Goal: Task Accomplishment & Management: Manage account settings

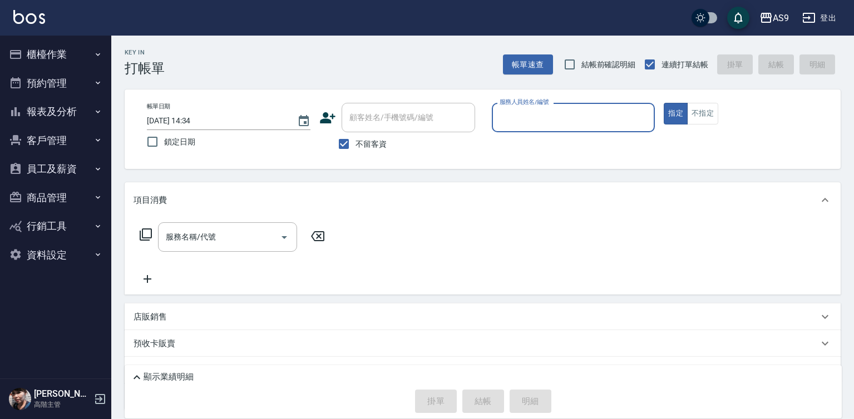
click at [86, 111] on button "報表及分析" at bounding box center [55, 111] width 102 height 29
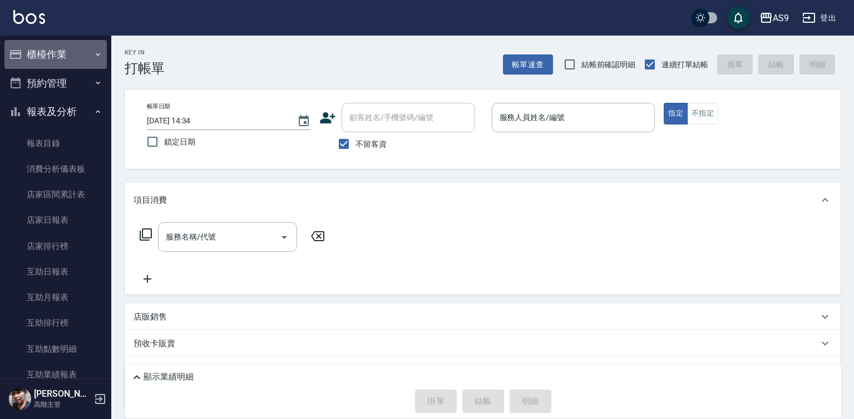
click at [59, 51] on button "櫃檯作業" at bounding box center [55, 54] width 102 height 29
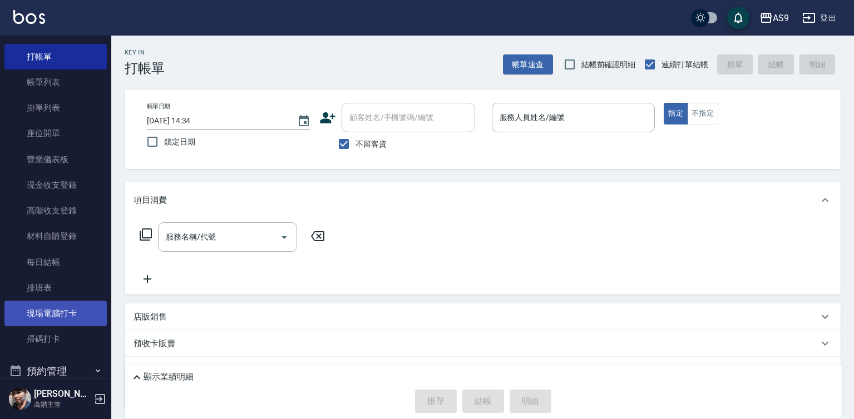
scroll to position [56, 0]
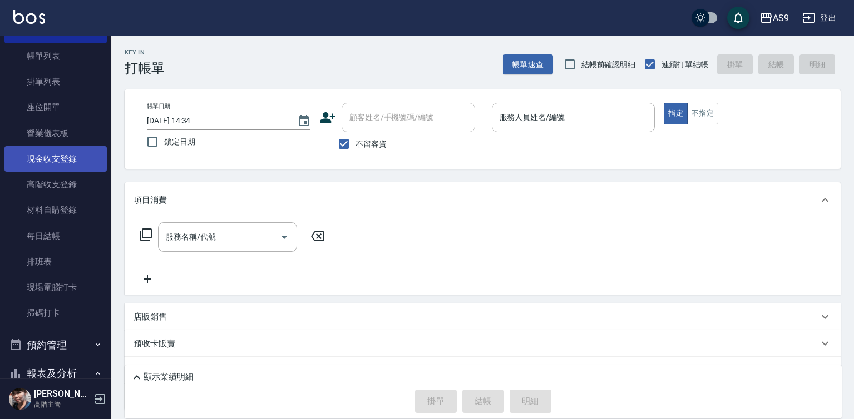
click at [65, 162] on link "現金收支登錄" at bounding box center [55, 159] width 102 height 26
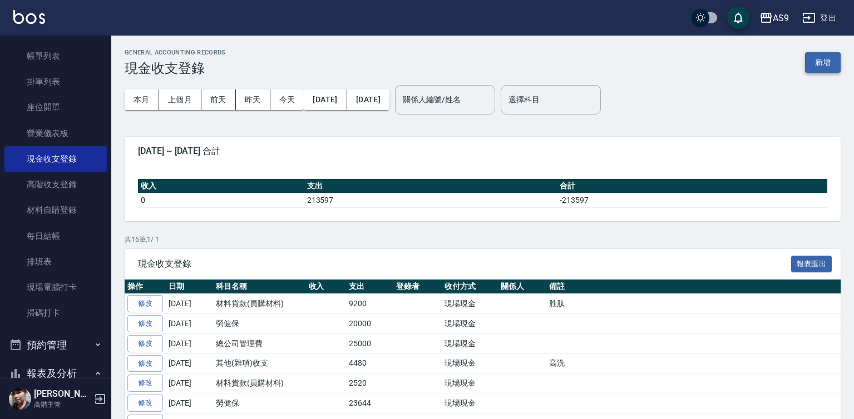
click at [820, 67] on button "新增" at bounding box center [823, 62] width 36 height 21
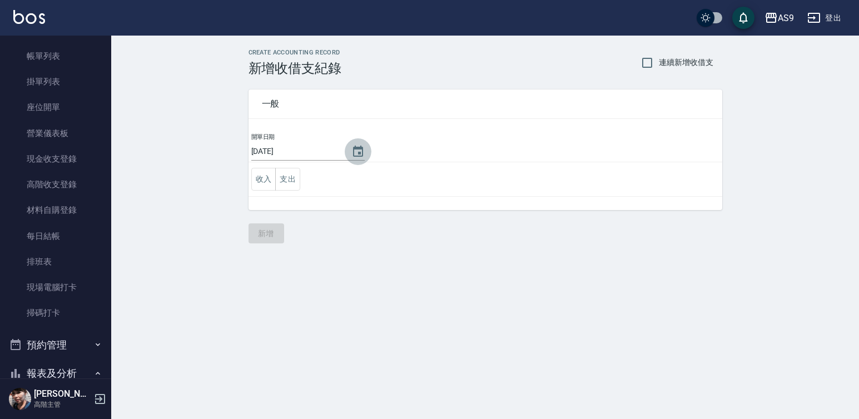
click at [355, 152] on icon "Choose date, selected date is 2025-08-22" at bounding box center [358, 151] width 10 height 11
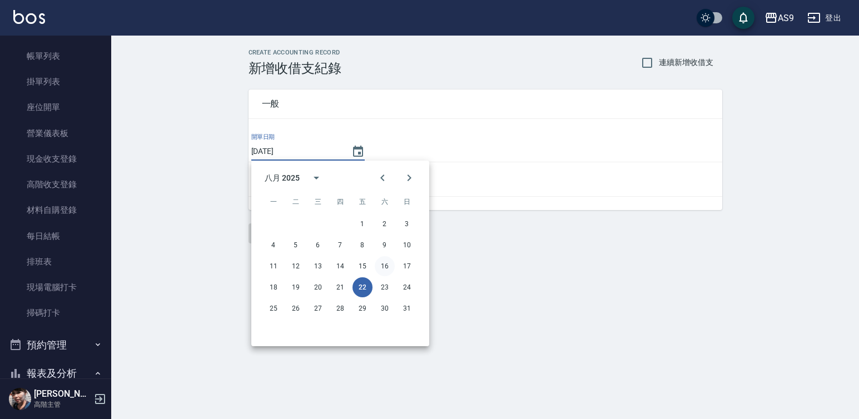
click at [386, 268] on button "16" at bounding box center [385, 266] width 20 height 20
type input "[DATE]"
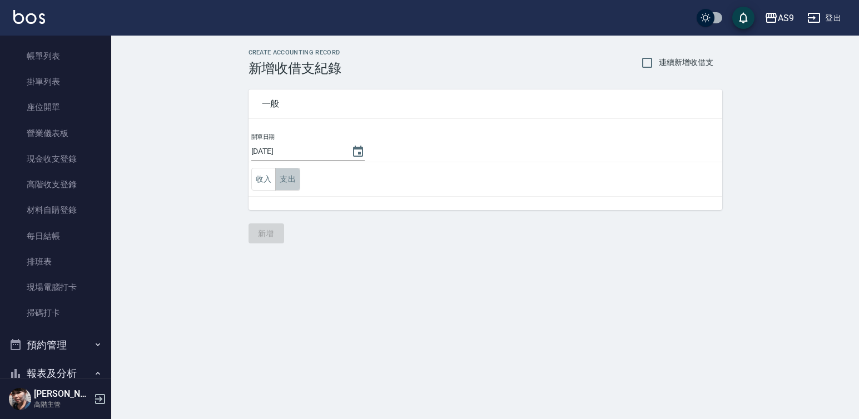
click at [294, 180] on button "支出" at bounding box center [287, 179] width 25 height 23
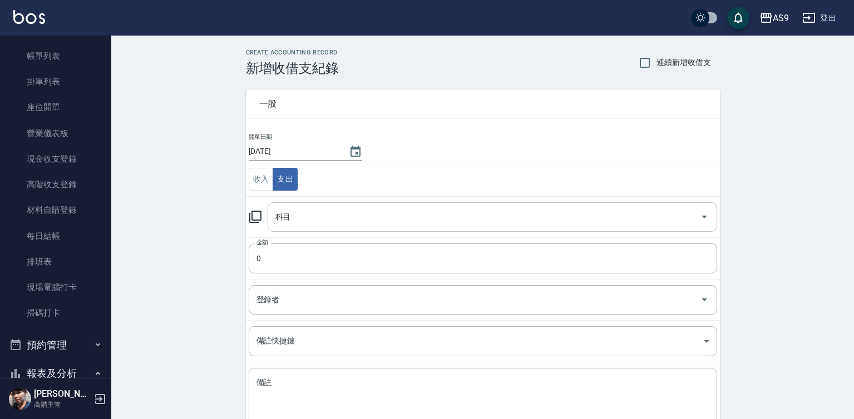
click at [289, 213] on div "科目 科目" at bounding box center [491, 216] width 449 height 29
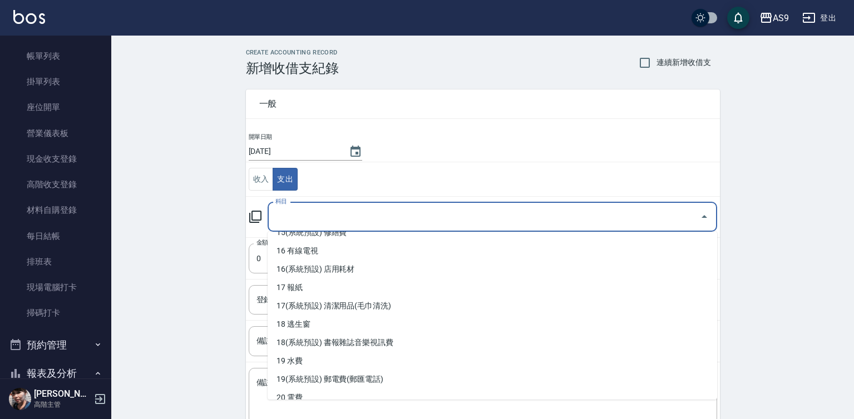
scroll to position [445, 0]
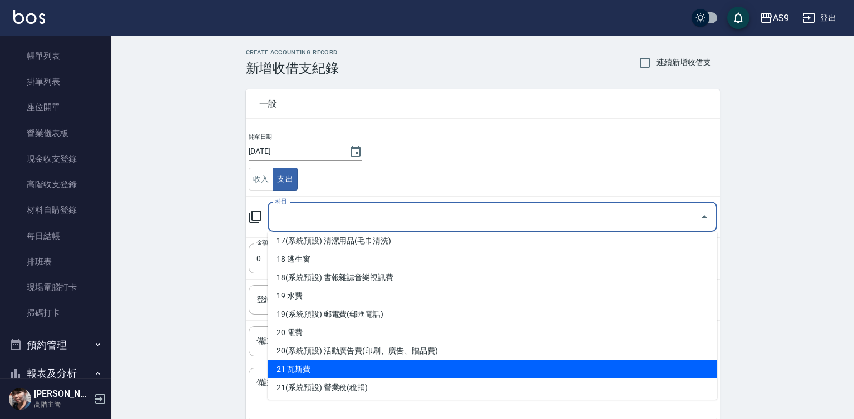
click at [339, 368] on li "21 瓦斯費" at bounding box center [491, 369] width 449 height 18
type input "21 瓦斯費"
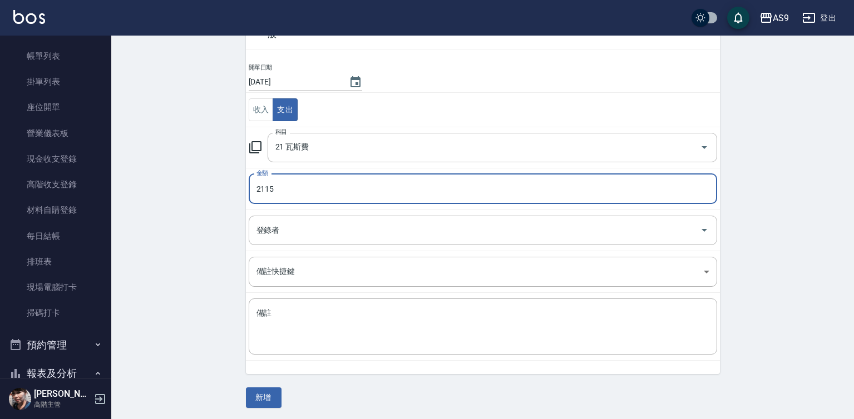
scroll to position [72, 0]
type input "2115"
click at [267, 295] on td "備註 x 備註" at bounding box center [483, 325] width 474 height 68
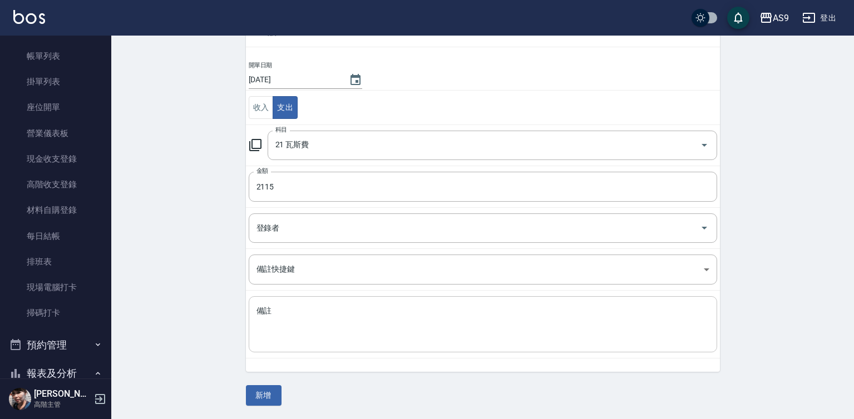
drag, startPoint x: 271, startPoint y: 310, endPoint x: 276, endPoint y: 314, distance: 5.9
click at [273, 312] on textarea "備註" at bounding box center [482, 325] width 453 height 38
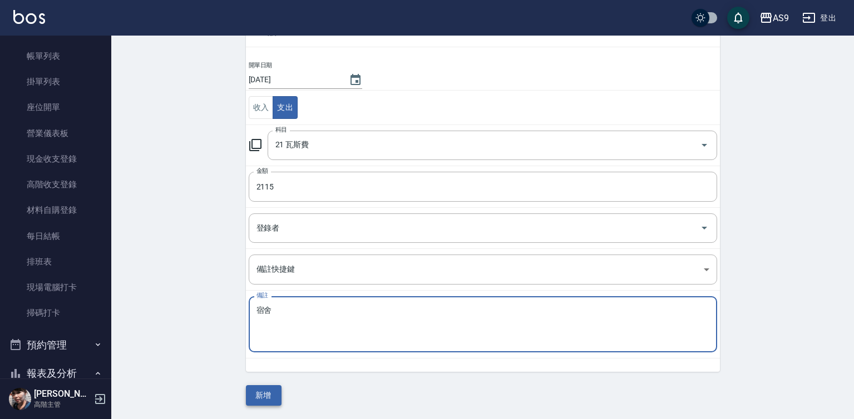
type textarea "宿舍"
click at [257, 392] on button "新增" at bounding box center [264, 395] width 36 height 21
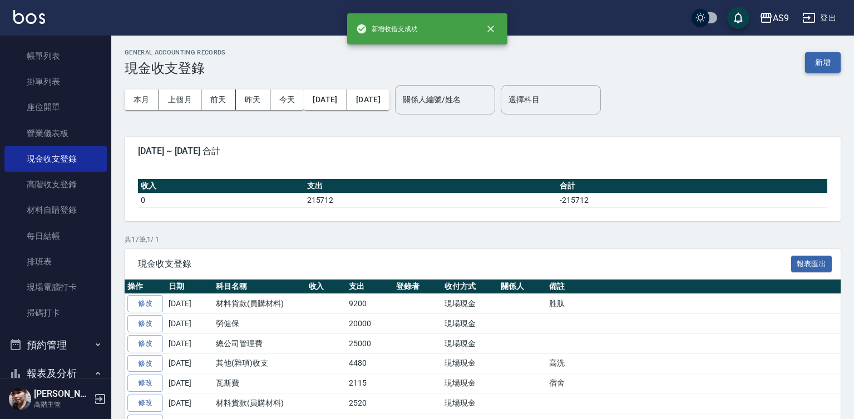
click at [828, 64] on button "新增" at bounding box center [823, 62] width 36 height 21
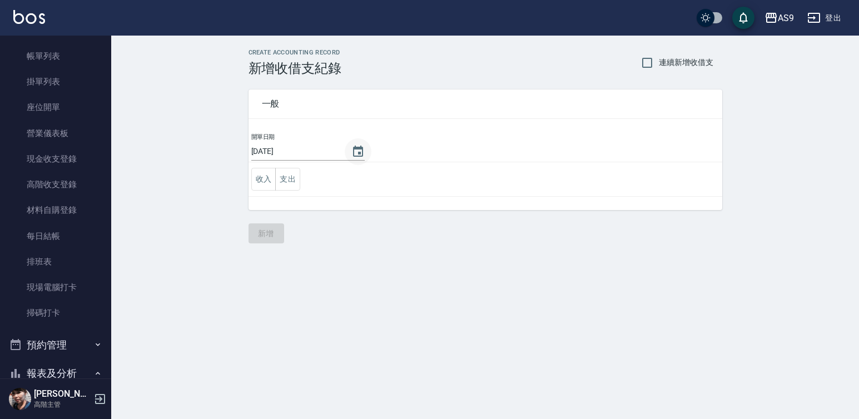
click at [351, 152] on icon "Choose date, selected date is 2025-08-22" at bounding box center [357, 151] width 13 height 13
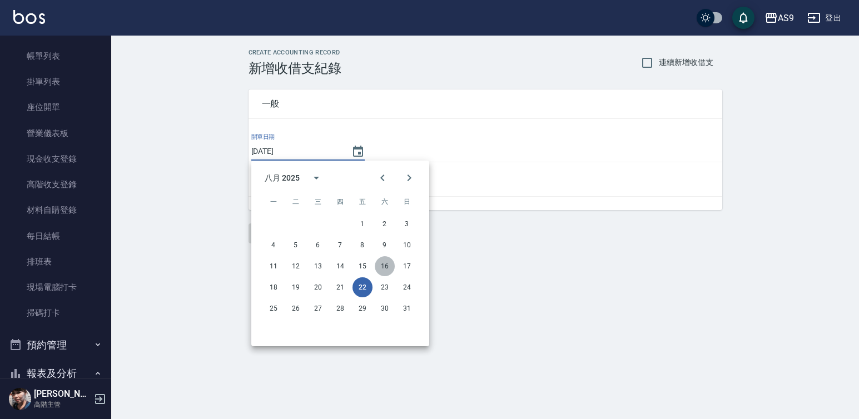
click at [385, 267] on button "16" at bounding box center [385, 266] width 20 height 20
type input "[DATE]"
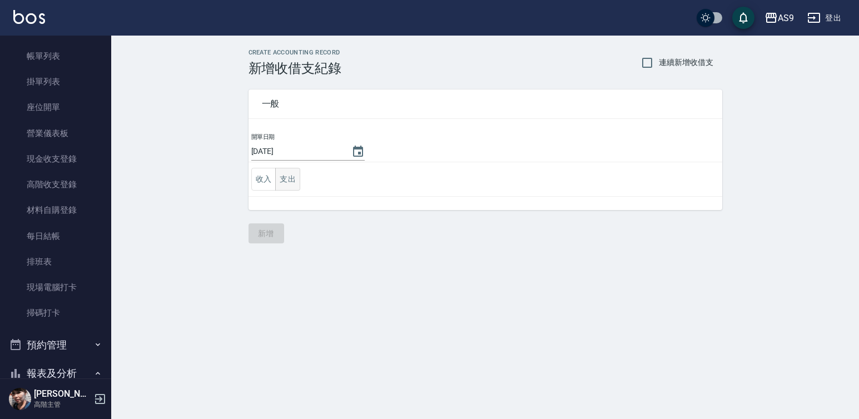
click at [295, 181] on button "支出" at bounding box center [287, 179] width 25 height 23
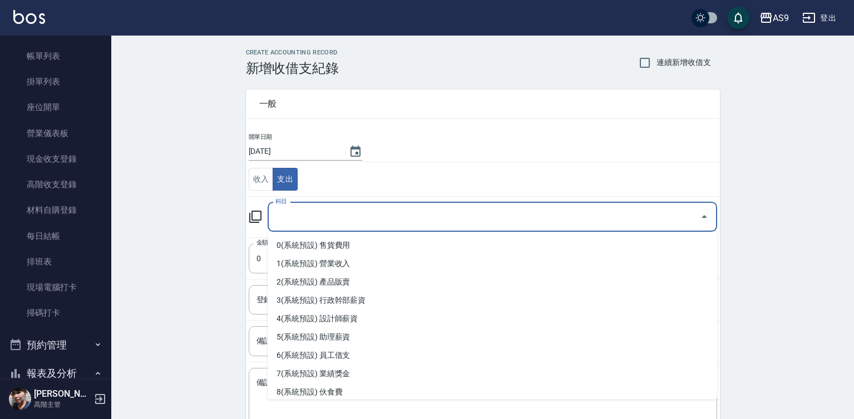
click at [309, 222] on input "科目" at bounding box center [483, 216] width 423 height 19
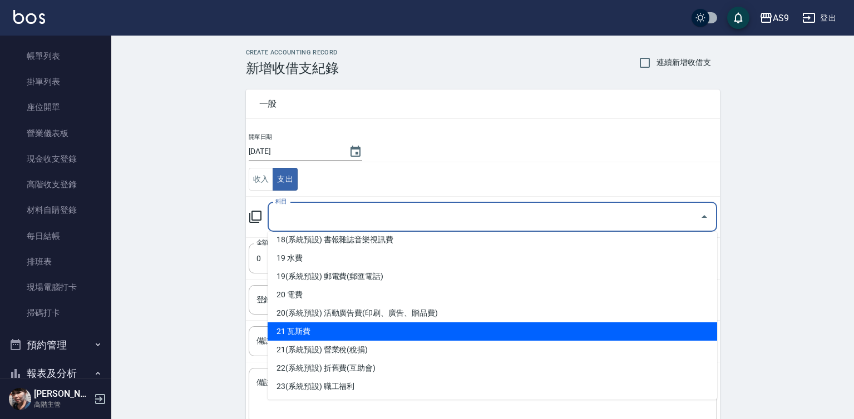
scroll to position [500, 0]
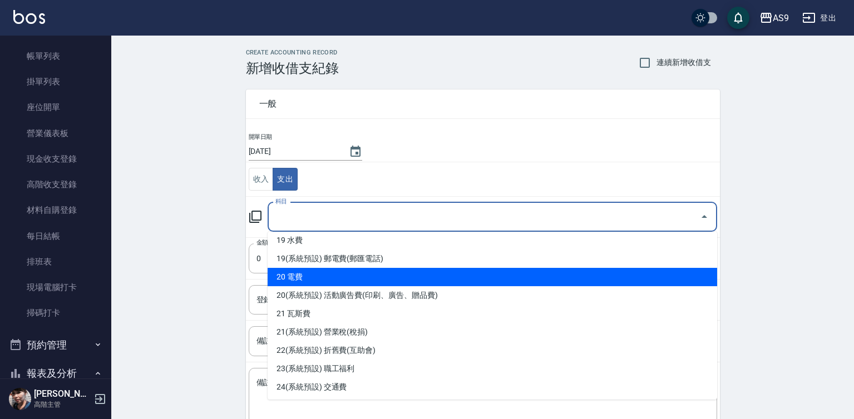
click at [333, 278] on li "20 電費" at bounding box center [491, 277] width 449 height 18
type input "20 電費"
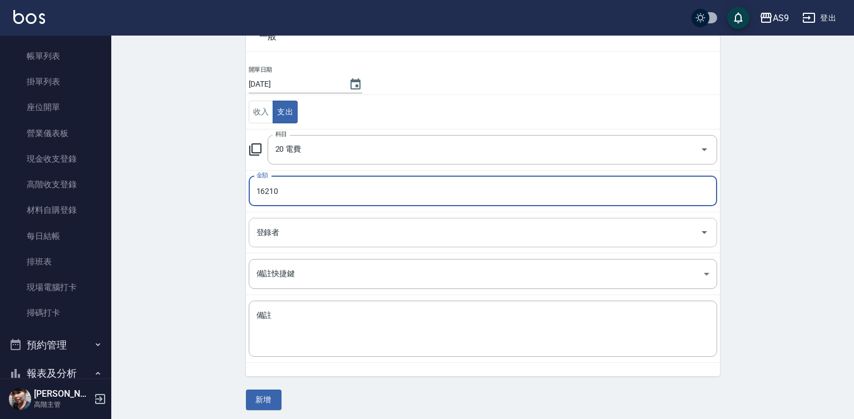
scroll to position [72, 0]
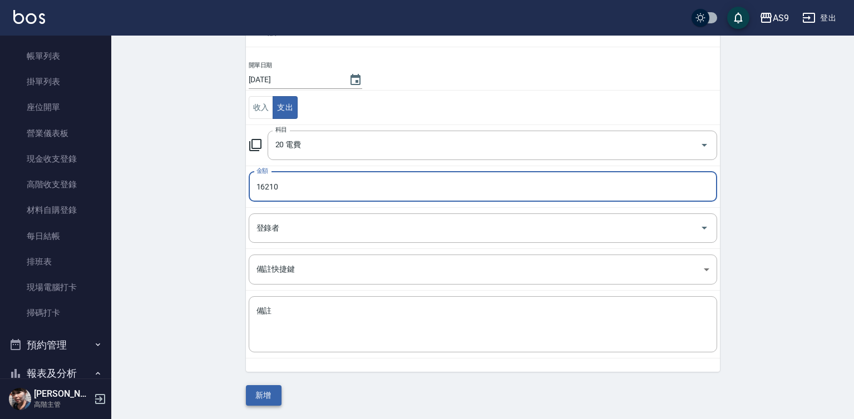
type input "16210"
click at [256, 399] on button "新增" at bounding box center [264, 395] width 36 height 21
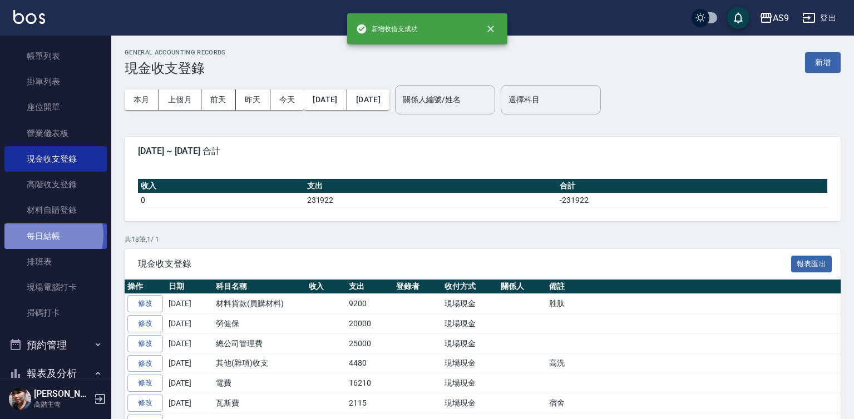
click at [47, 235] on link "每日結帳" at bounding box center [55, 237] width 102 height 26
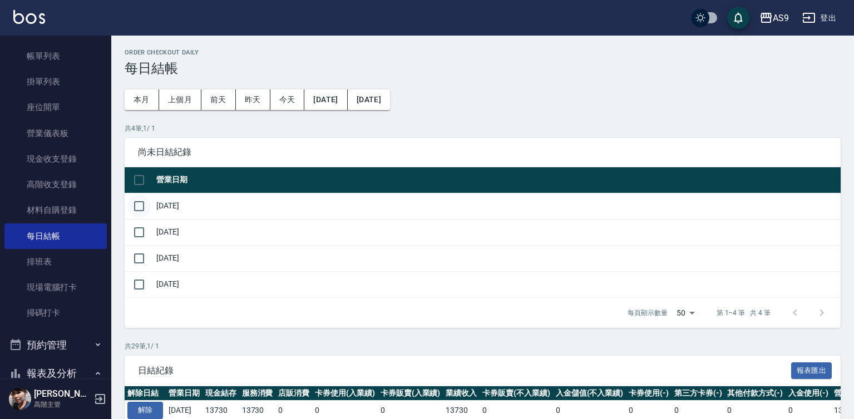
click at [137, 204] on input "checkbox" at bounding box center [138, 206] width 23 height 23
checkbox input "true"
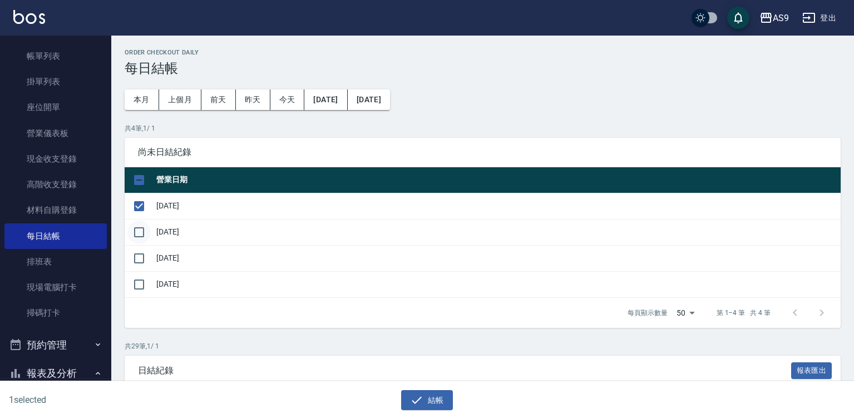
click at [136, 236] on input "checkbox" at bounding box center [138, 232] width 23 height 23
checkbox input "true"
click at [135, 260] on input "checkbox" at bounding box center [138, 258] width 23 height 23
checkbox input "true"
click at [409, 399] on button "結帳" at bounding box center [427, 400] width 52 height 21
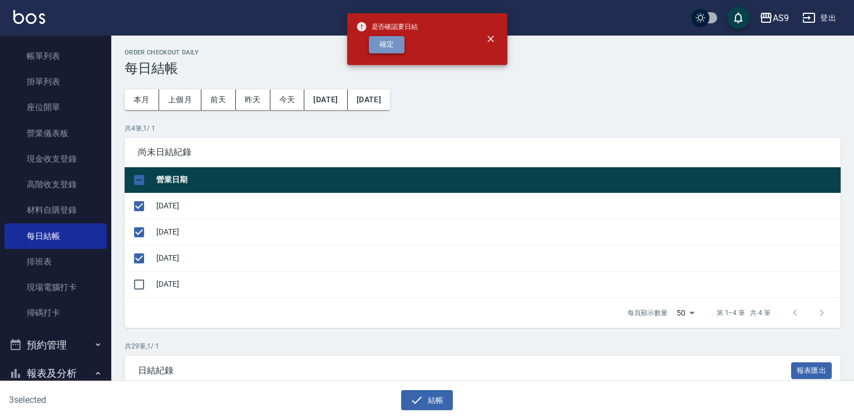
click at [387, 40] on button "確定" at bounding box center [387, 44] width 36 height 17
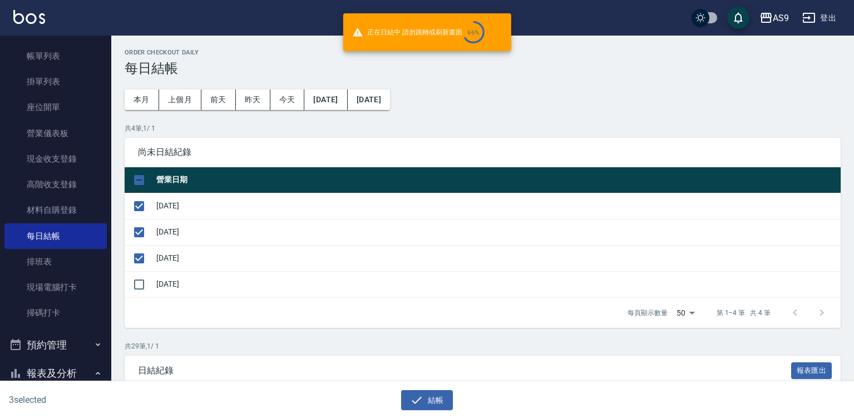
checkbox input "false"
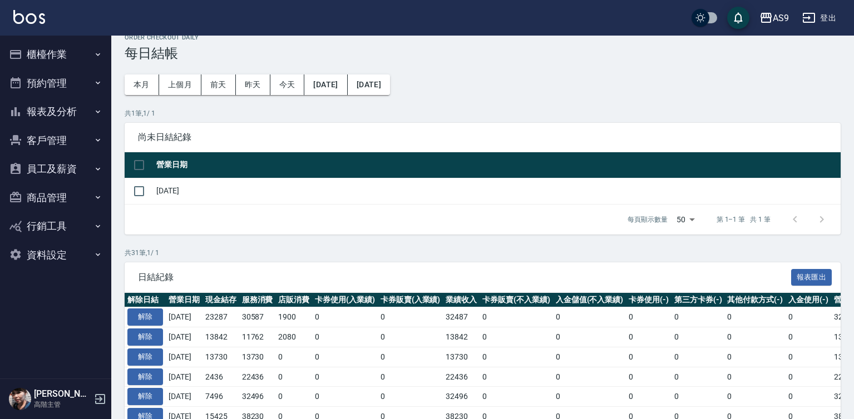
scroll to position [24, 0]
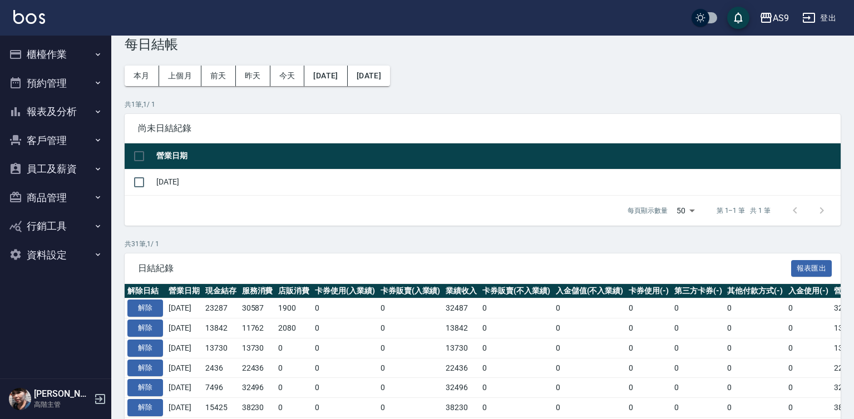
click at [202, 331] on td "[DATE]" at bounding box center [184, 329] width 37 height 20
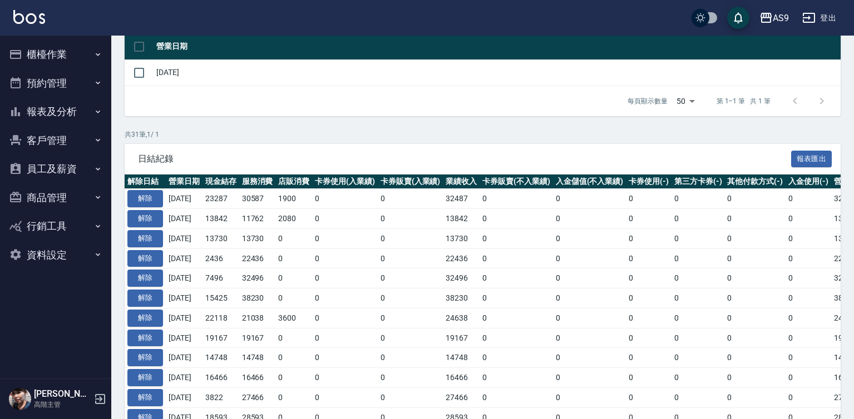
scroll to position [135, 0]
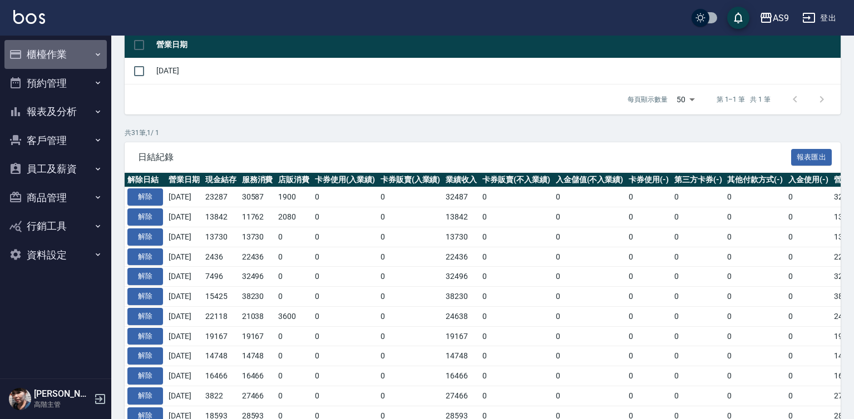
click at [66, 53] on button "櫃檯作業" at bounding box center [55, 54] width 102 height 29
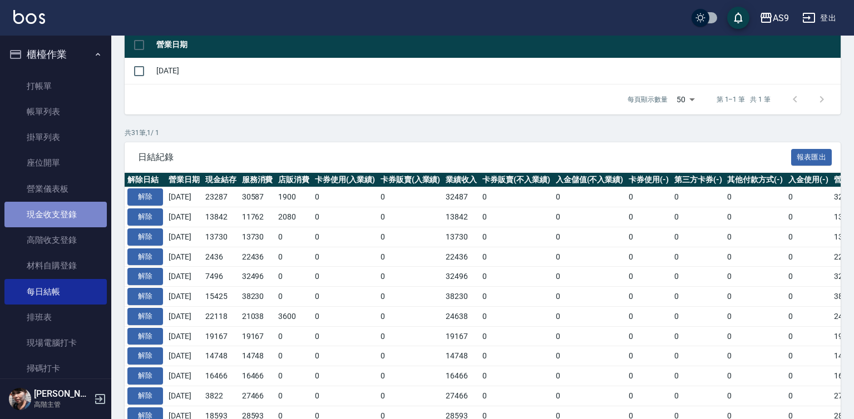
click at [72, 216] on link "現金收支登錄" at bounding box center [55, 215] width 102 height 26
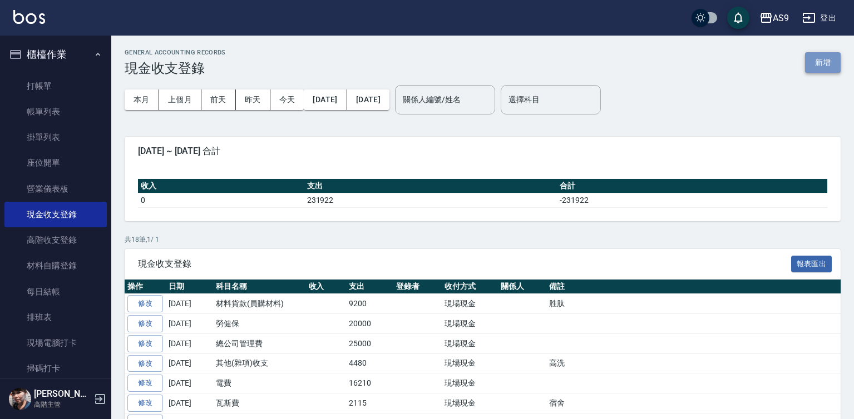
click at [822, 66] on button "新增" at bounding box center [823, 62] width 36 height 21
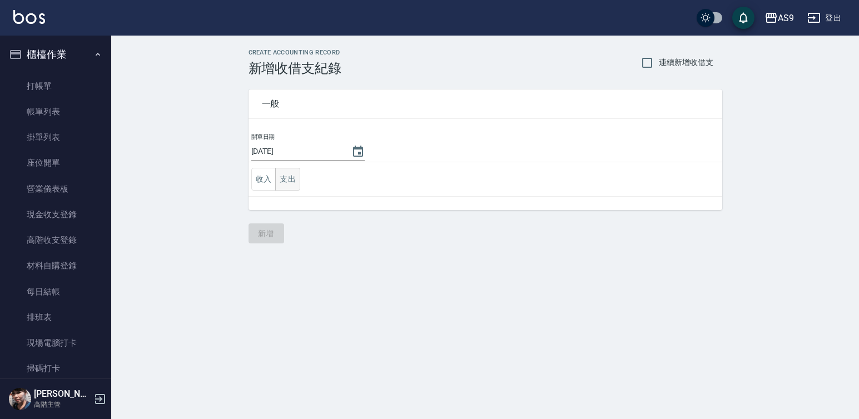
click at [288, 179] on button "支出" at bounding box center [287, 179] width 25 height 23
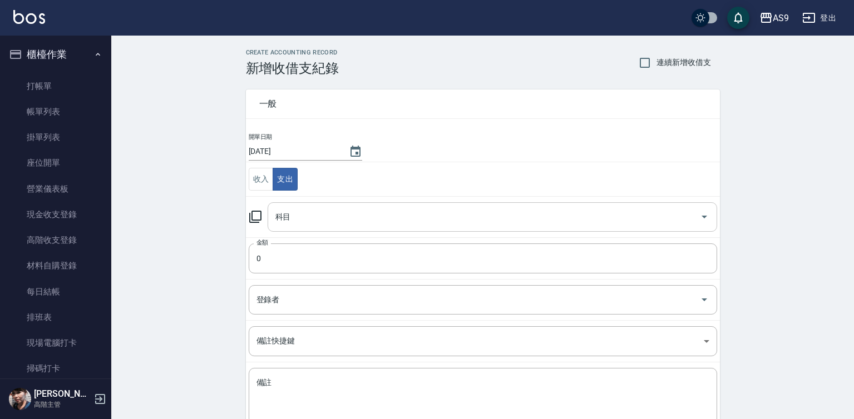
click at [304, 219] on input "科目" at bounding box center [483, 216] width 423 height 19
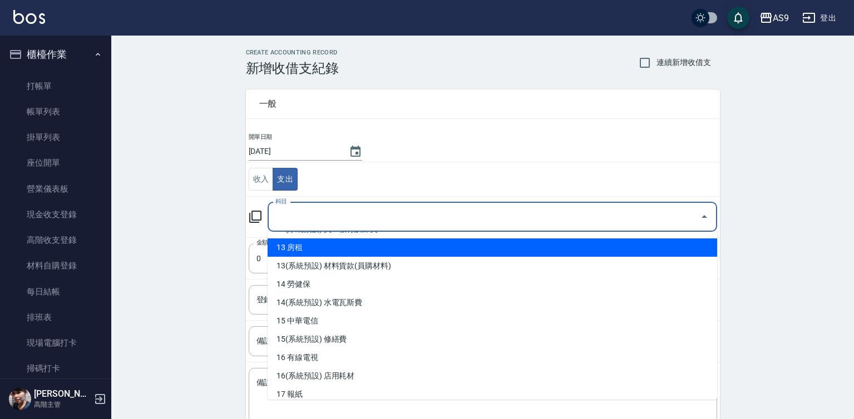
scroll to position [278, 0]
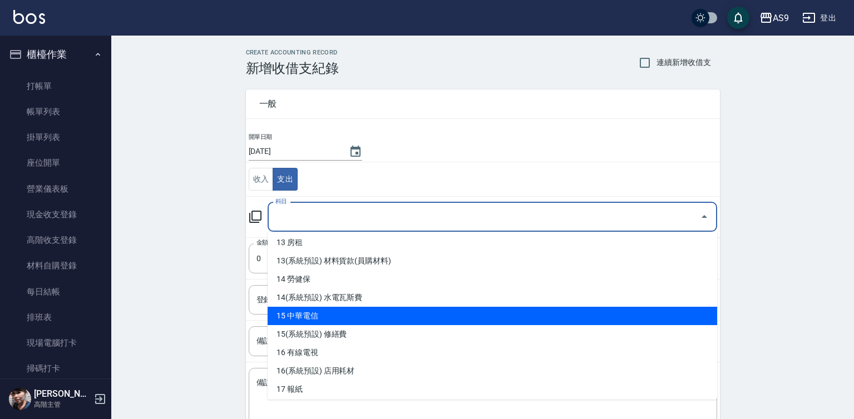
click at [328, 315] on li "15 中華電信" at bounding box center [491, 316] width 449 height 18
type input "15 中華電信"
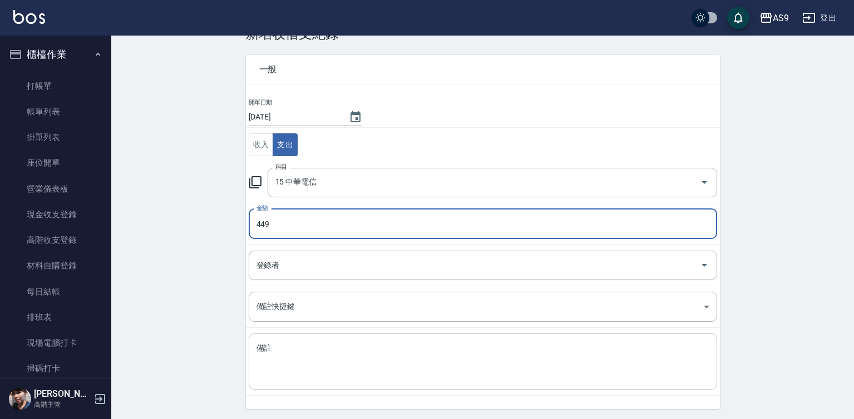
scroll to position [72, 0]
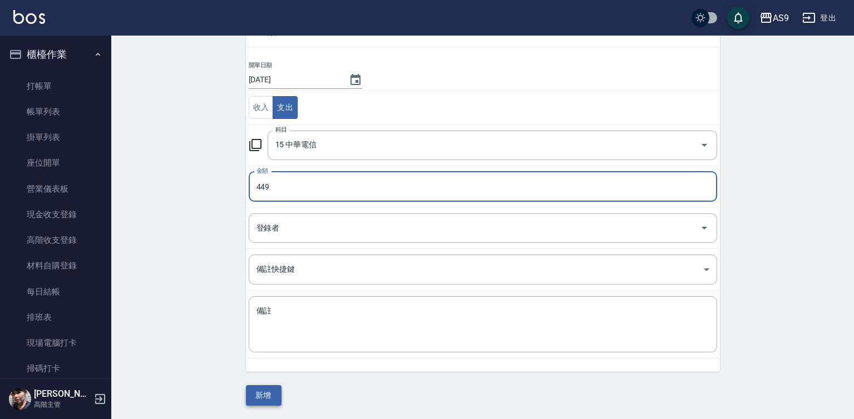
type input "449"
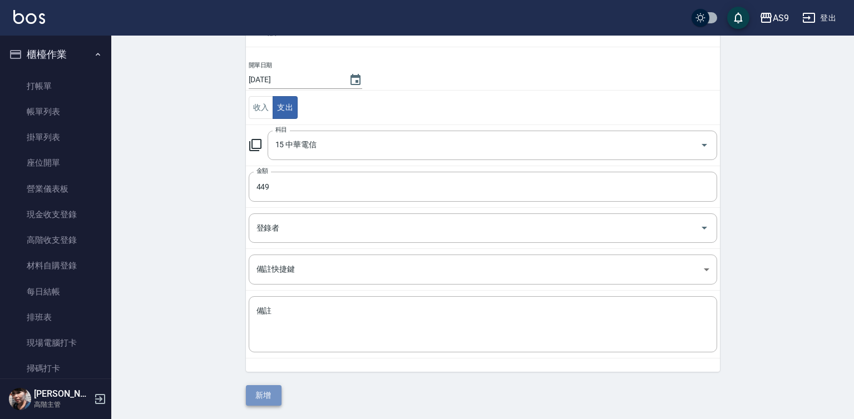
click at [271, 395] on button "新增" at bounding box center [264, 395] width 36 height 21
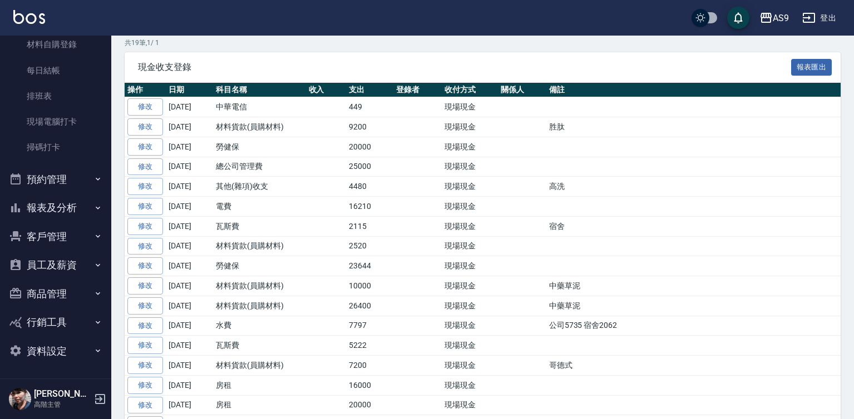
scroll to position [185, 0]
